Goal: Information Seeking & Learning: Learn about a topic

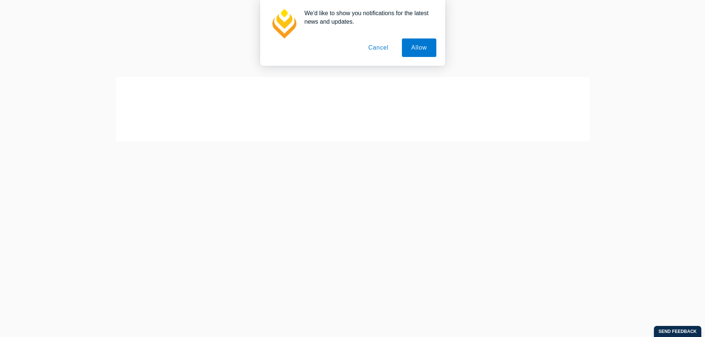
click at [385, 47] on button "Cancel" at bounding box center [378, 48] width 39 height 19
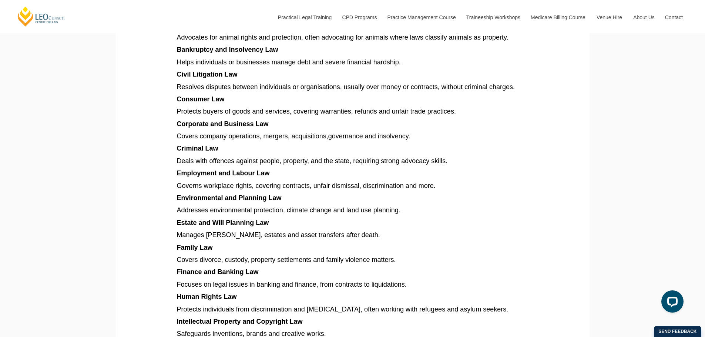
scroll to position [481, 0]
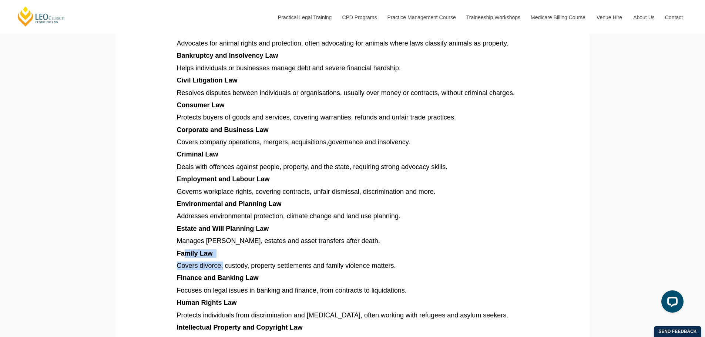
drag, startPoint x: 196, startPoint y: 261, endPoint x: 195, endPoint y: 248, distance: 12.3
click at [223, 262] on article "Explore different types of law in [GEOGRAPHIC_DATA], from criminal and family t…" at bounding box center [353, 187] width 352 height 955
click at [195, 248] on article "Explore different types of law in [GEOGRAPHIC_DATA], from criminal and family t…" at bounding box center [353, 187] width 352 height 955
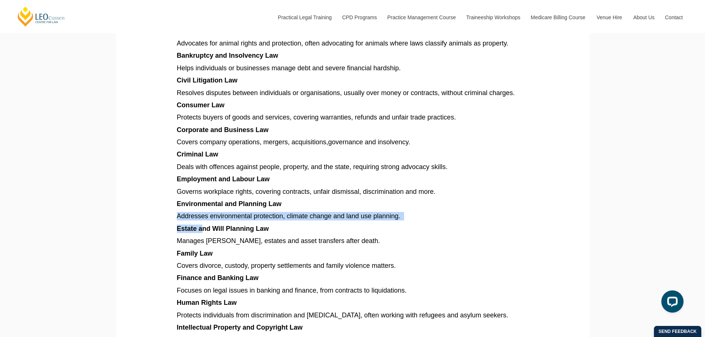
drag, startPoint x: 174, startPoint y: 219, endPoint x: 201, endPoint y: 230, distance: 29.0
click at [201, 230] on section "Explore different types of law in [GEOGRAPHIC_DATA], from criminal and family t…" at bounding box center [352, 186] width 463 height 1010
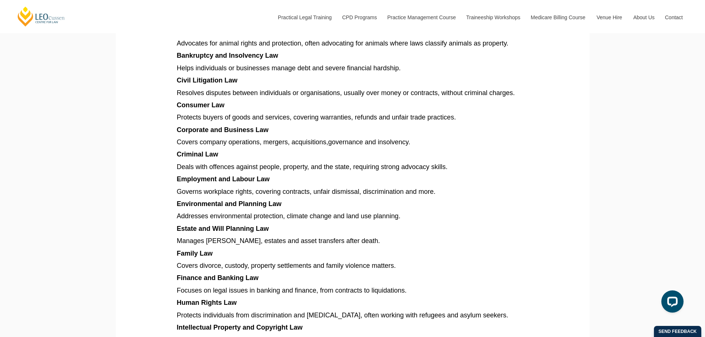
click at [223, 233] on span "Estate and Will Planning Law" at bounding box center [223, 228] width 92 height 7
drag, startPoint x: 254, startPoint y: 238, endPoint x: 265, endPoint y: 243, distance: 12.3
click at [265, 243] on article "Explore different types of law in [GEOGRAPHIC_DATA], from criminal and family t…" at bounding box center [353, 187] width 352 height 955
click at [270, 243] on span "Manages [PERSON_NAME], estates and asset transfers after death." at bounding box center [278, 240] width 203 height 7
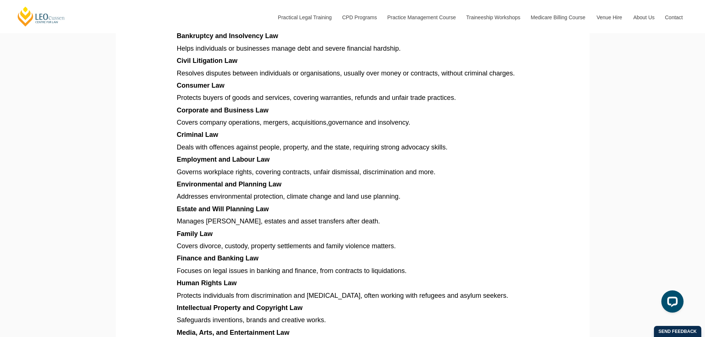
scroll to position [518, 0]
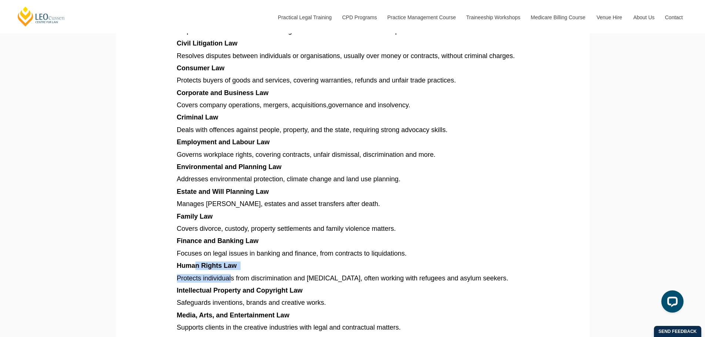
click at [231, 274] on article "Explore different types of law in [GEOGRAPHIC_DATA], from criminal and family t…" at bounding box center [353, 150] width 352 height 955
click at [266, 274] on article "Explore different types of law in [GEOGRAPHIC_DATA], from criminal and family t…" at bounding box center [353, 150] width 352 height 955
